Goal: Task Accomplishment & Management: Manage account settings

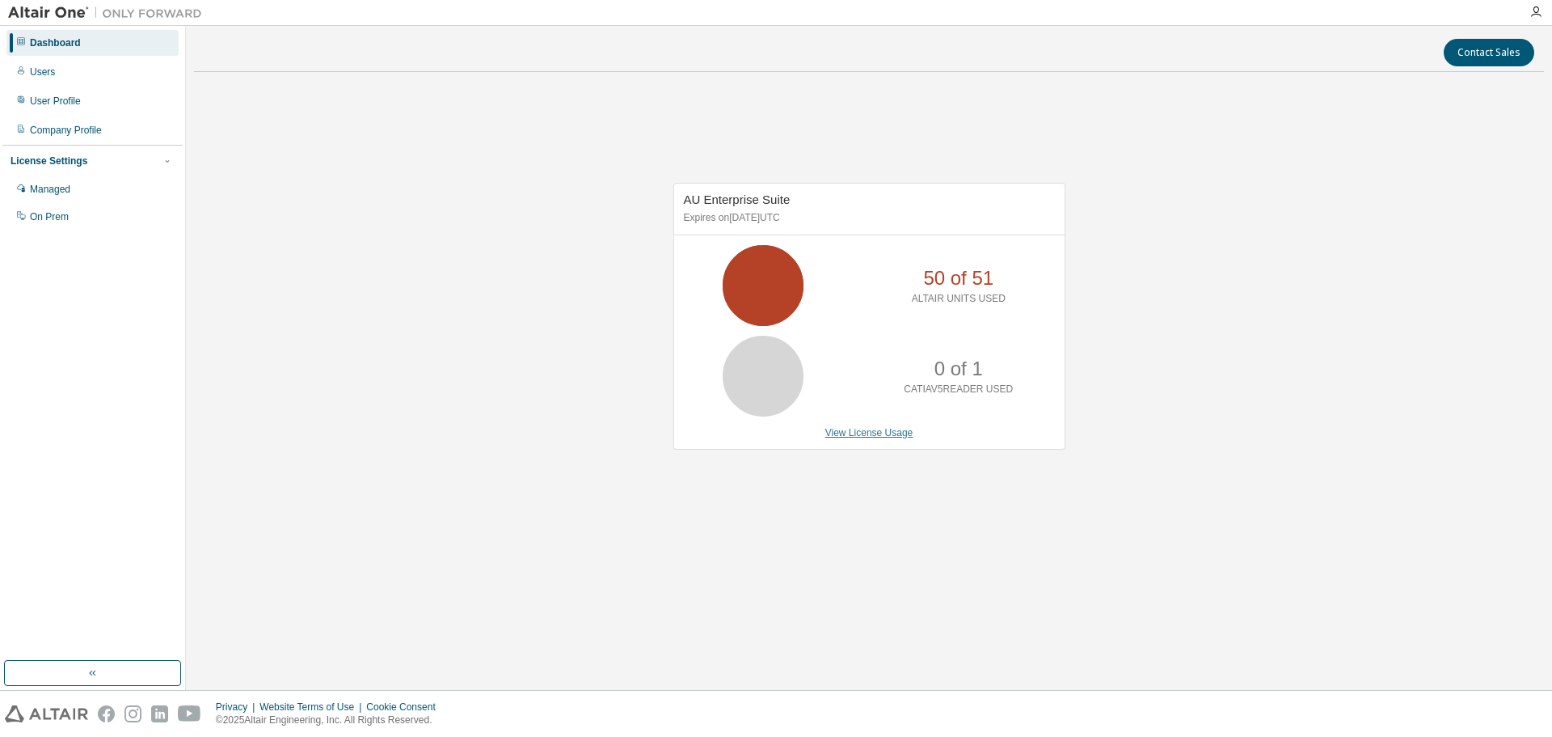
click at [893, 433] on link "View License Usage" at bounding box center [869, 432] width 88 height 11
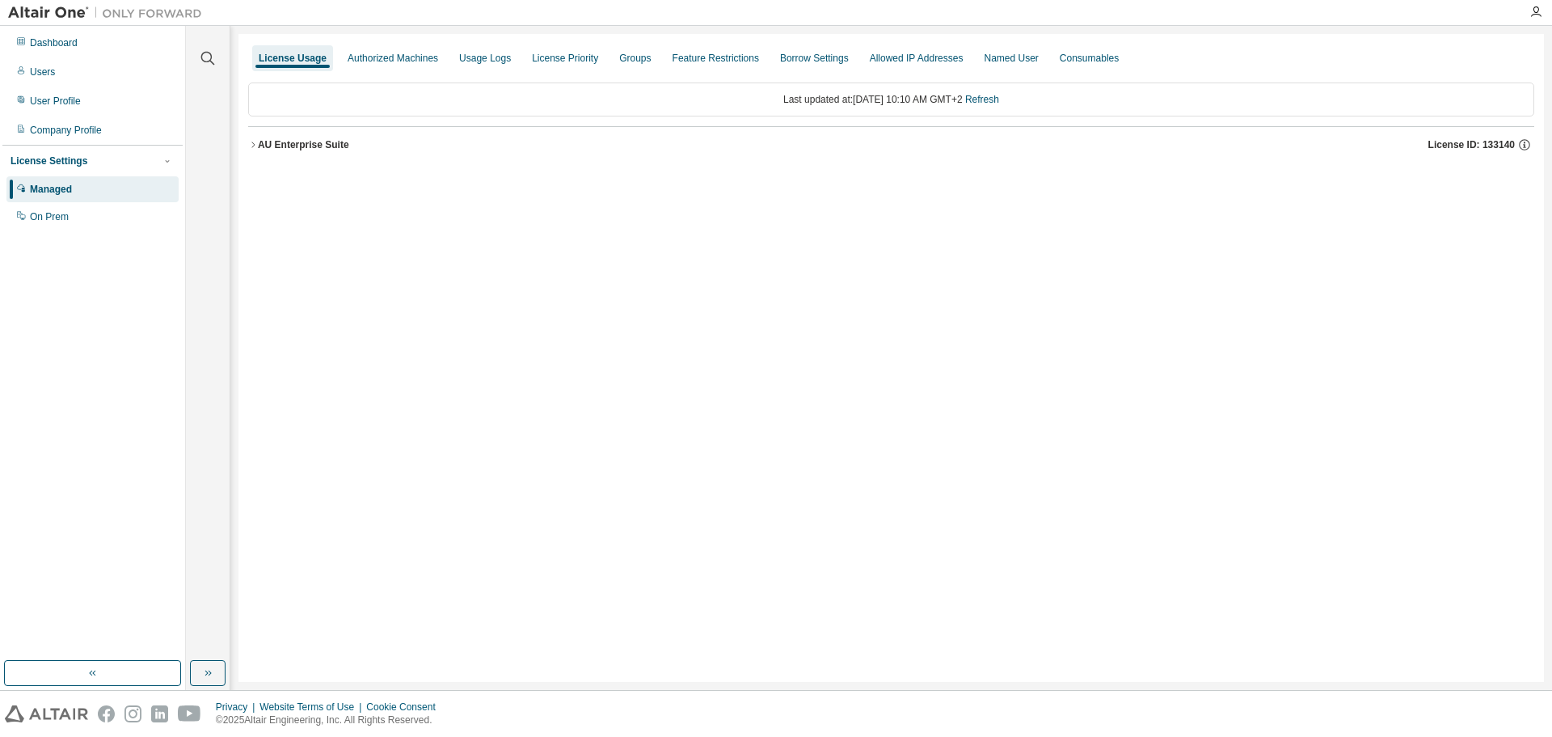
click at [256, 141] on icon "button" at bounding box center [253, 145] width 10 height 10
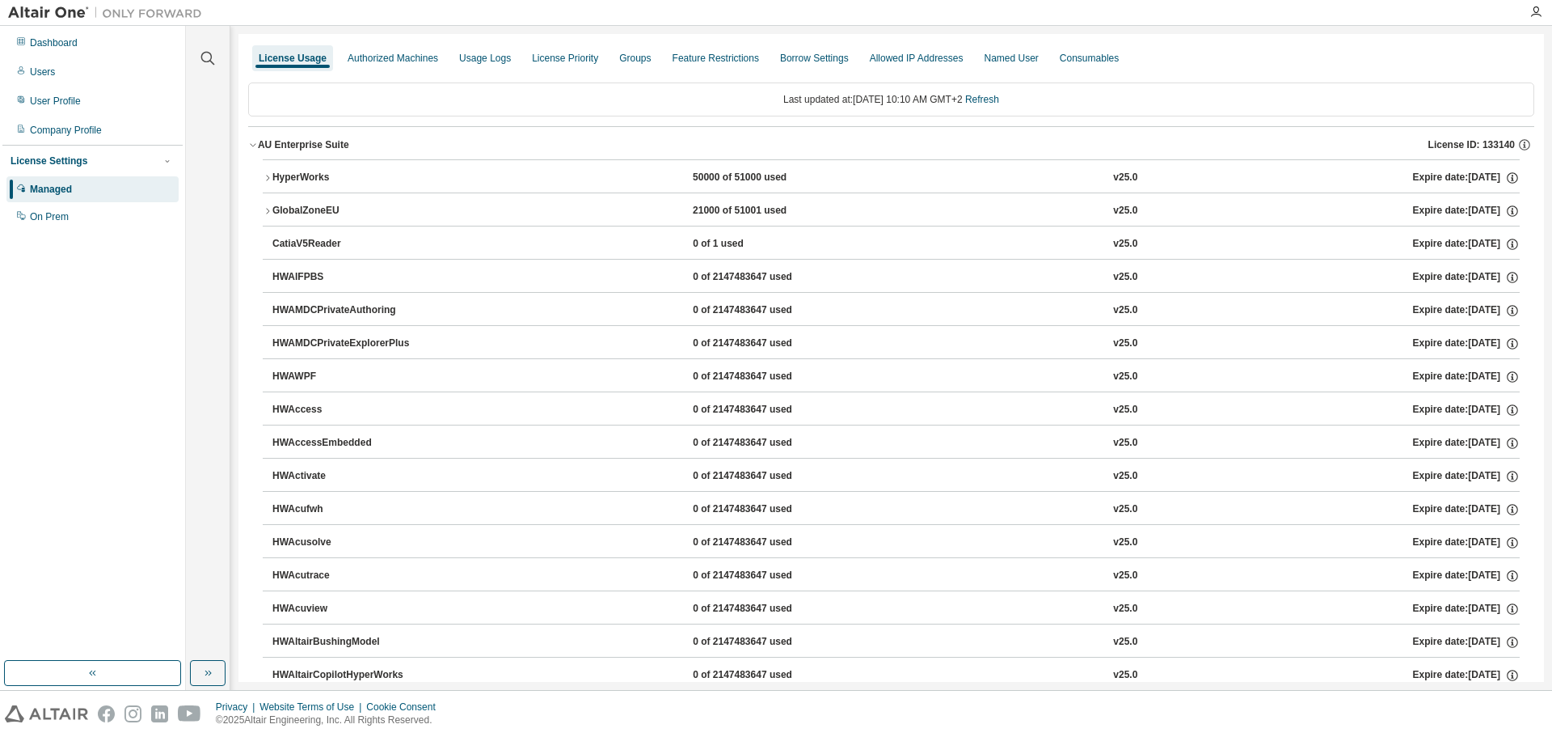
click at [267, 175] on icon "button" at bounding box center [267, 178] width 3 height 6
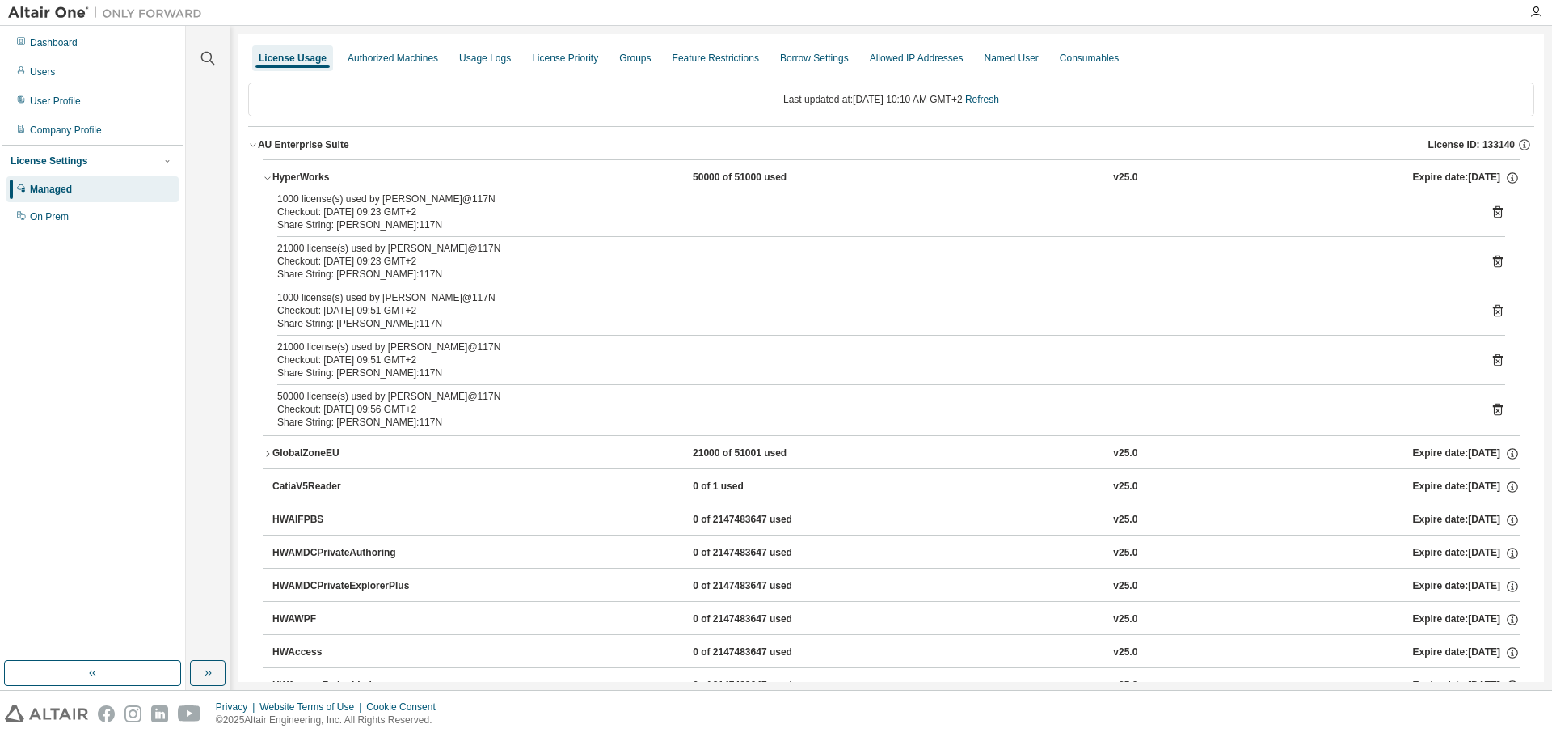
click at [1493, 406] on icon at bounding box center [1498, 409] width 10 height 12
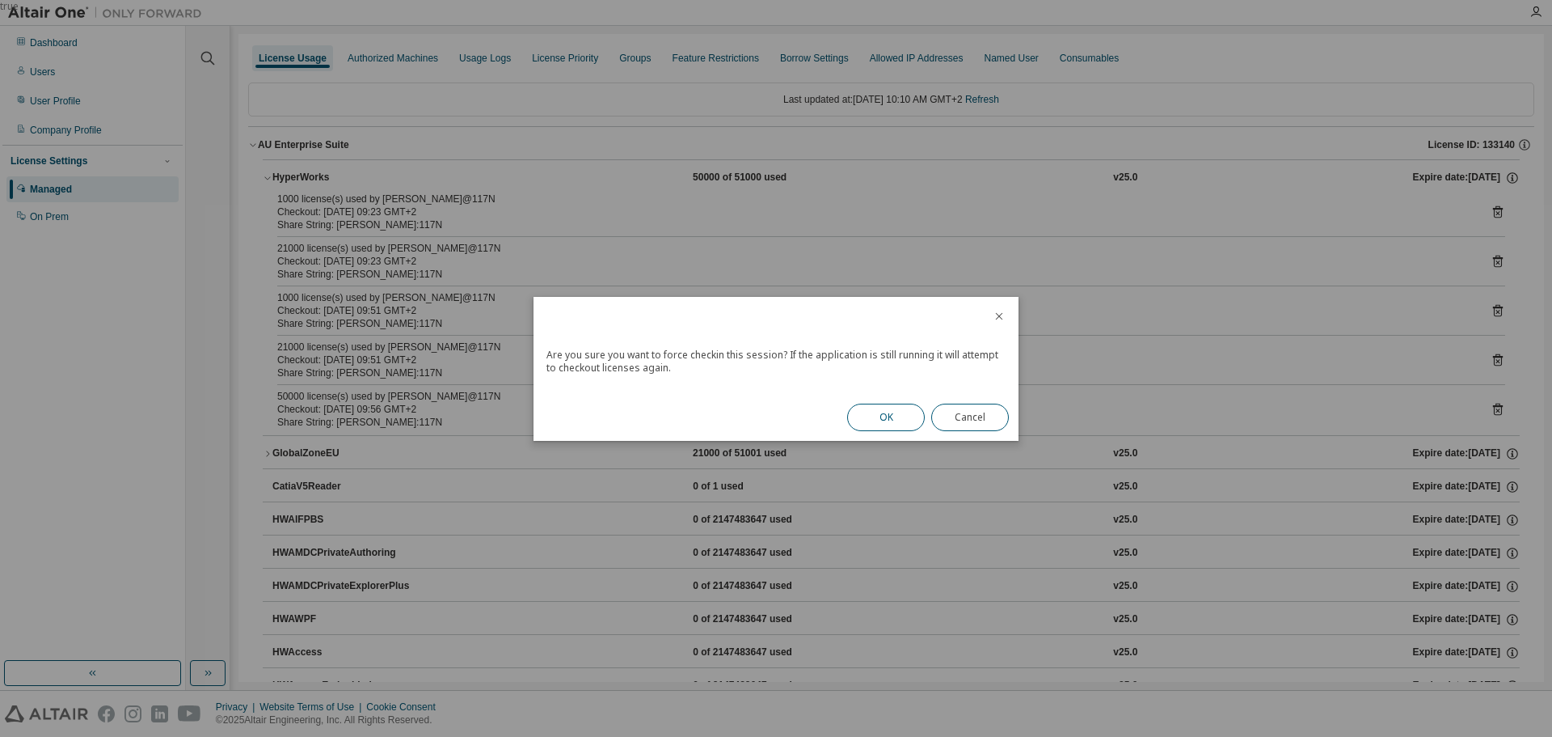
click at [893, 415] on button "OK" at bounding box center [886, 416] width 78 height 27
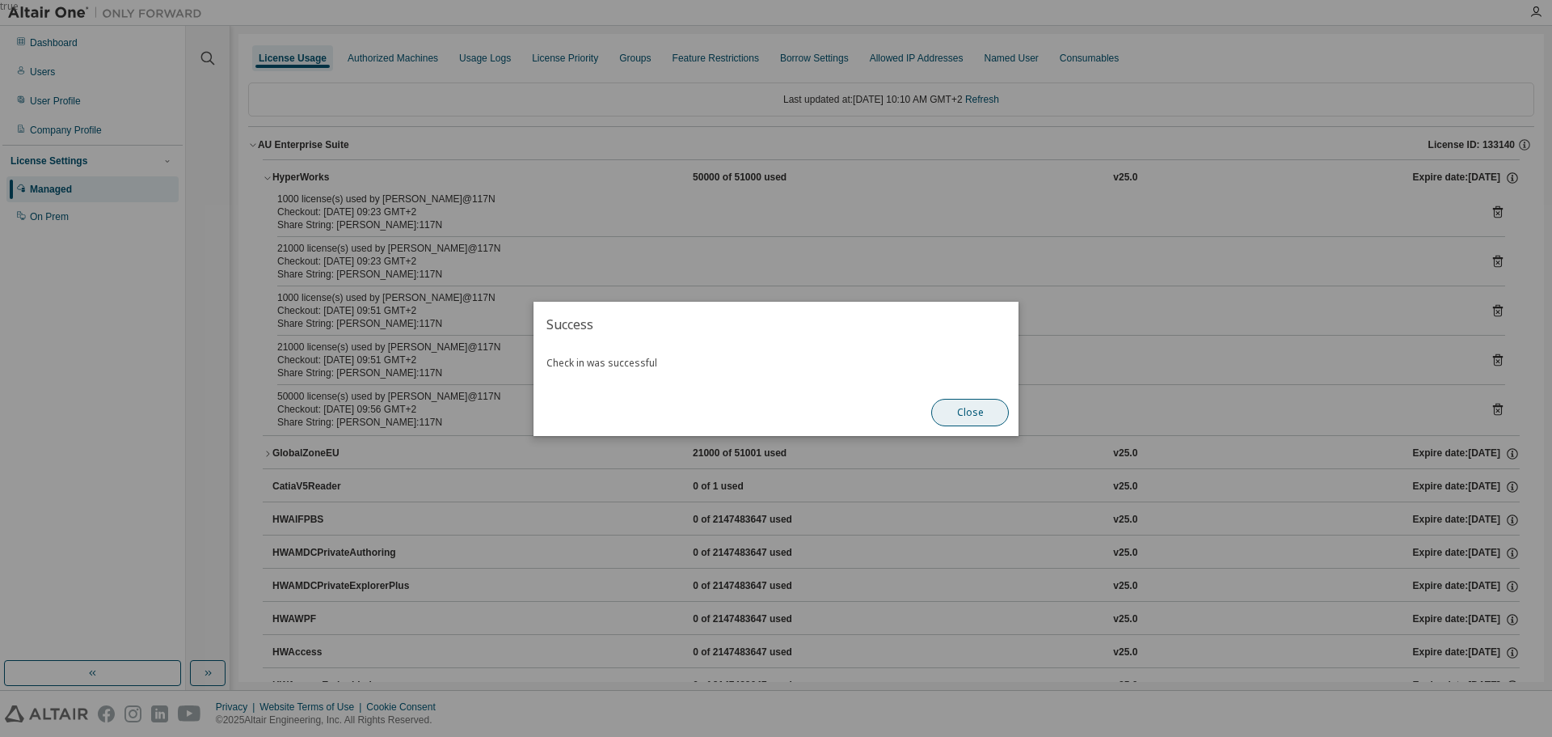
click at [978, 412] on button "Close" at bounding box center [970, 412] width 78 height 27
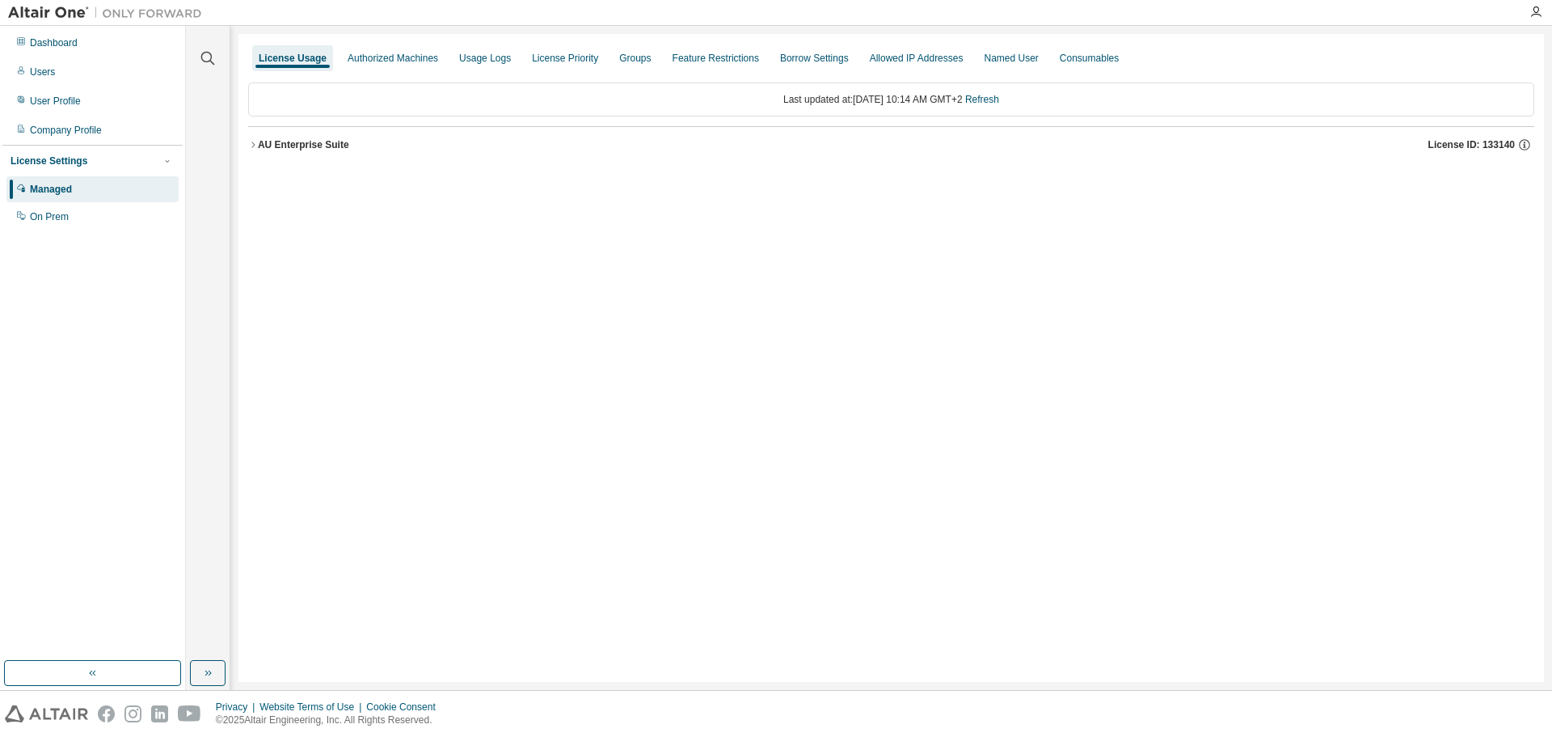
click at [255, 146] on icon "button" at bounding box center [253, 145] width 10 height 10
